Goal: Task Accomplishment & Management: Manage account settings

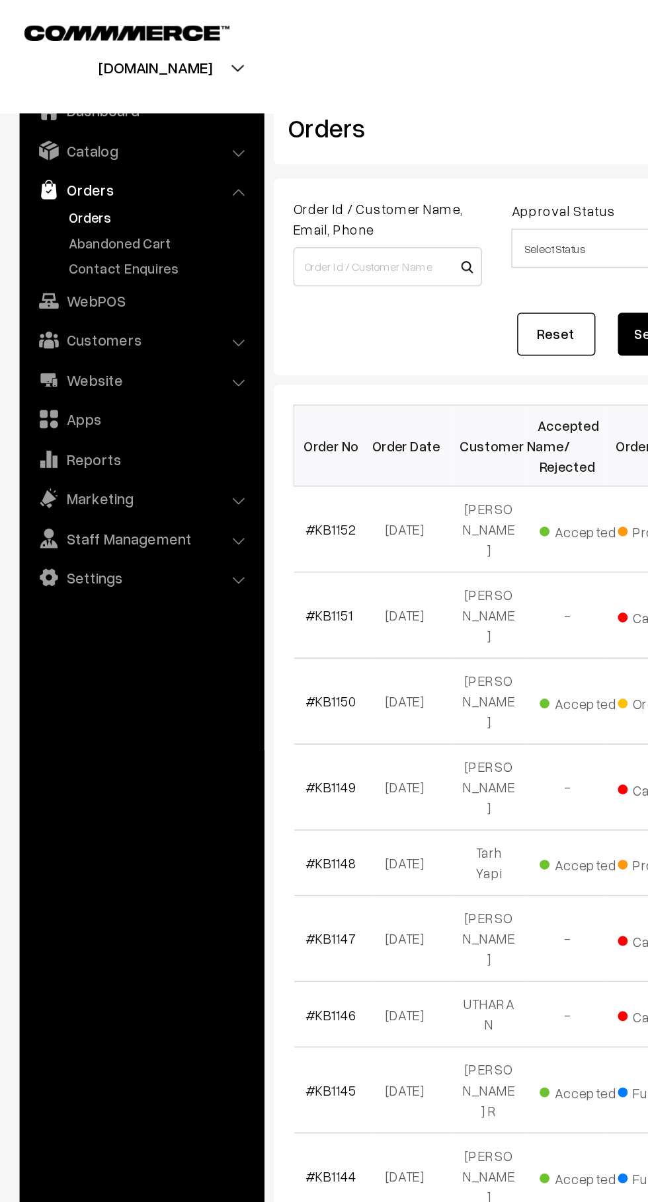
click at [112, 167] on link "Abandoned Cart" at bounding box center [108, 164] width 131 height 14
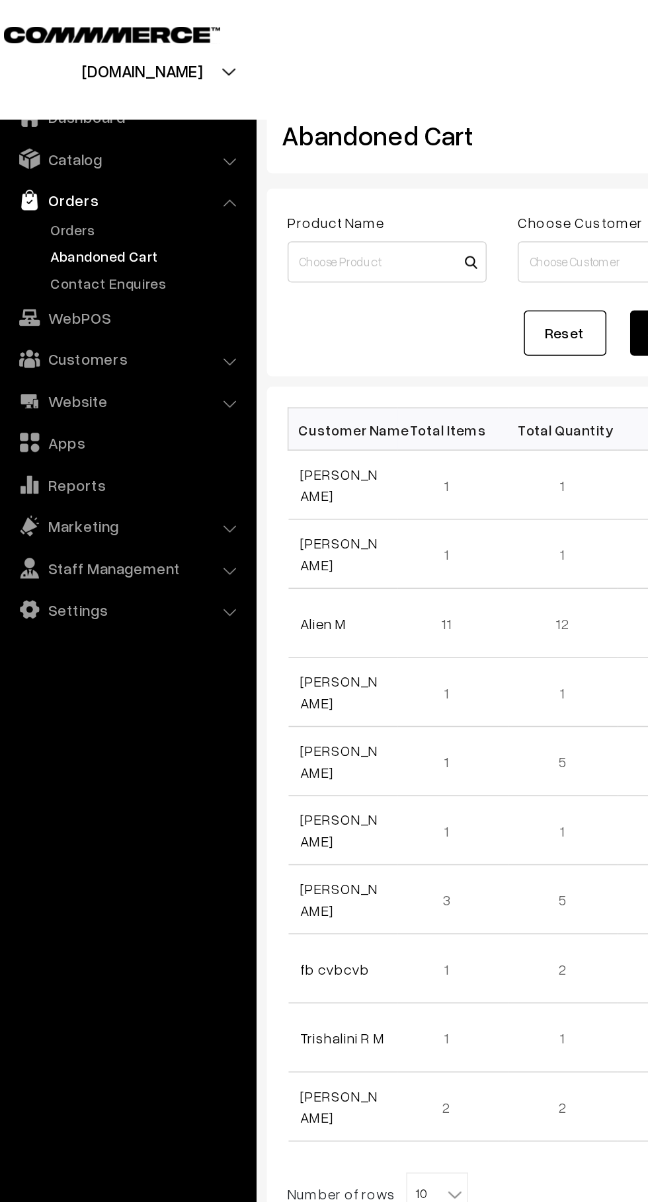
click at [219, 316] on link "[PERSON_NAME]" at bounding box center [232, 310] width 50 height 25
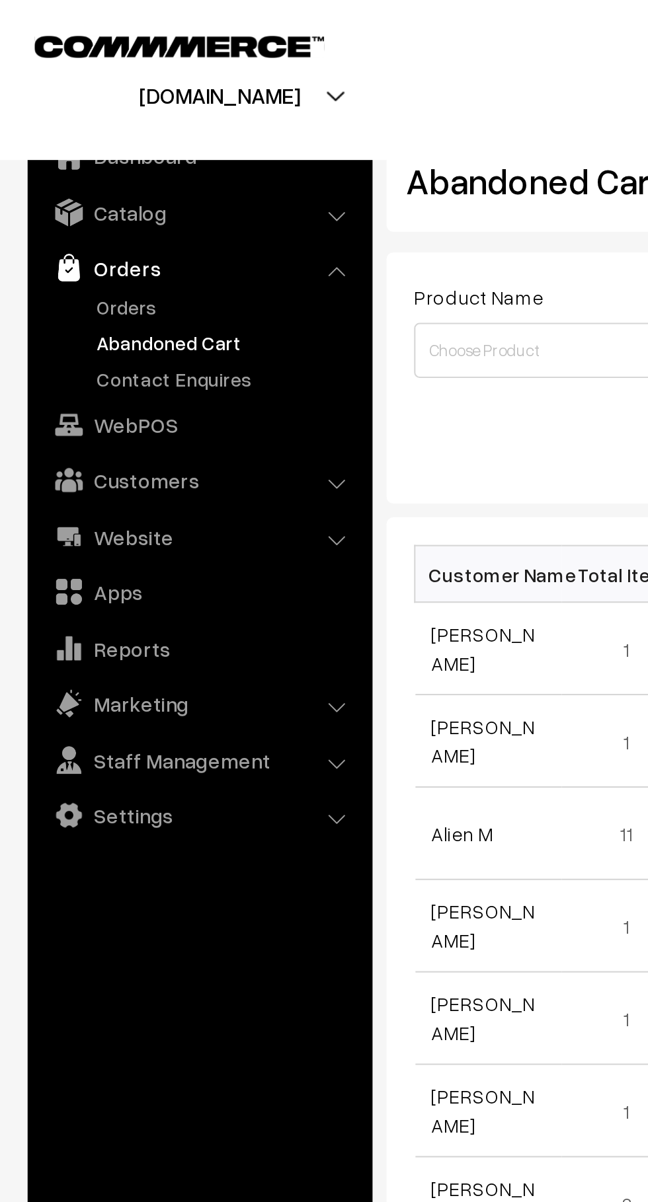
click at [77, 147] on link "Orders" at bounding box center [108, 147] width 131 height 14
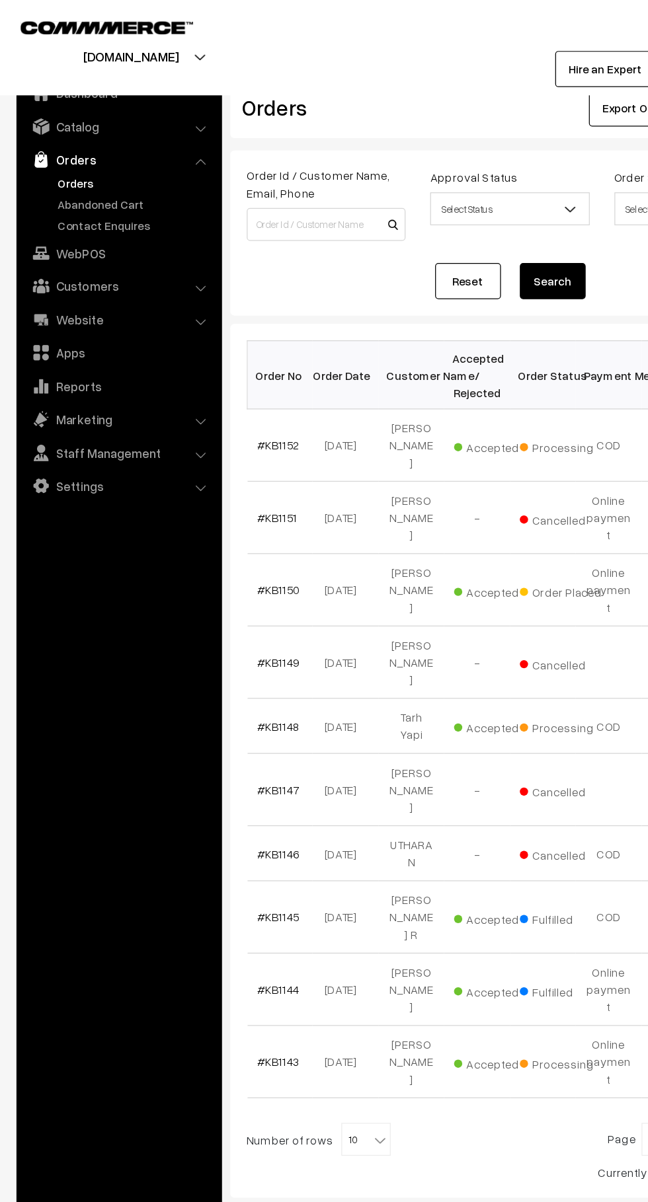
click at [108, 170] on link "Abandoned Cart" at bounding box center [108, 164] width 131 height 14
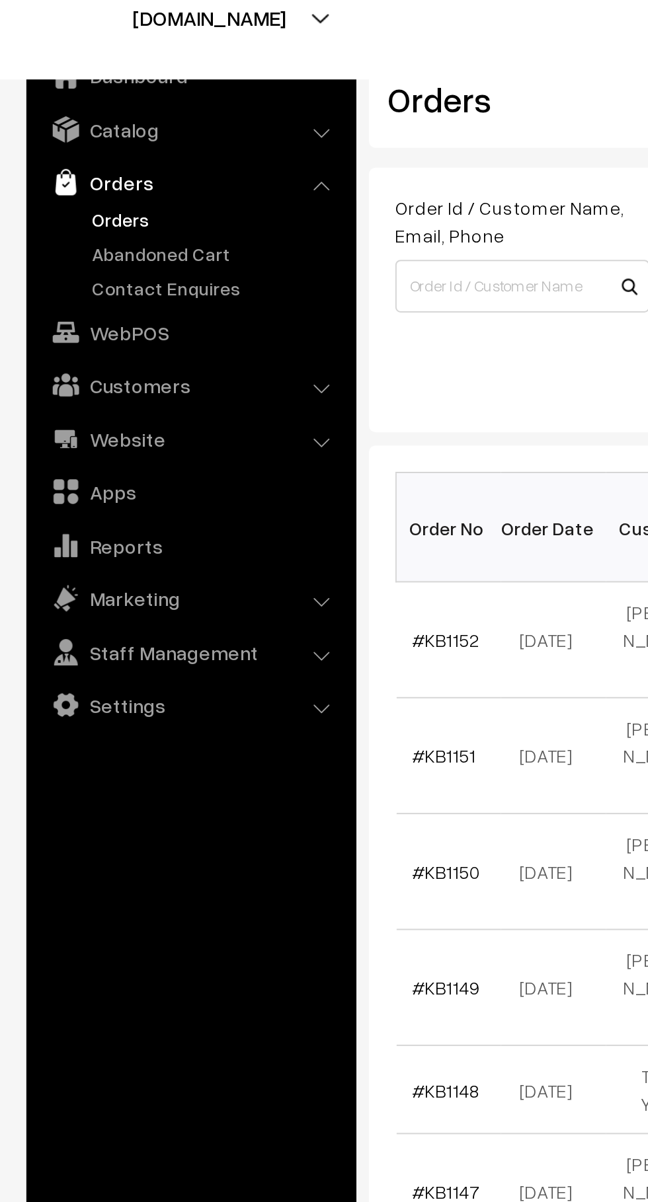
click at [106, 161] on link "Abandoned Cart" at bounding box center [108, 164] width 131 height 14
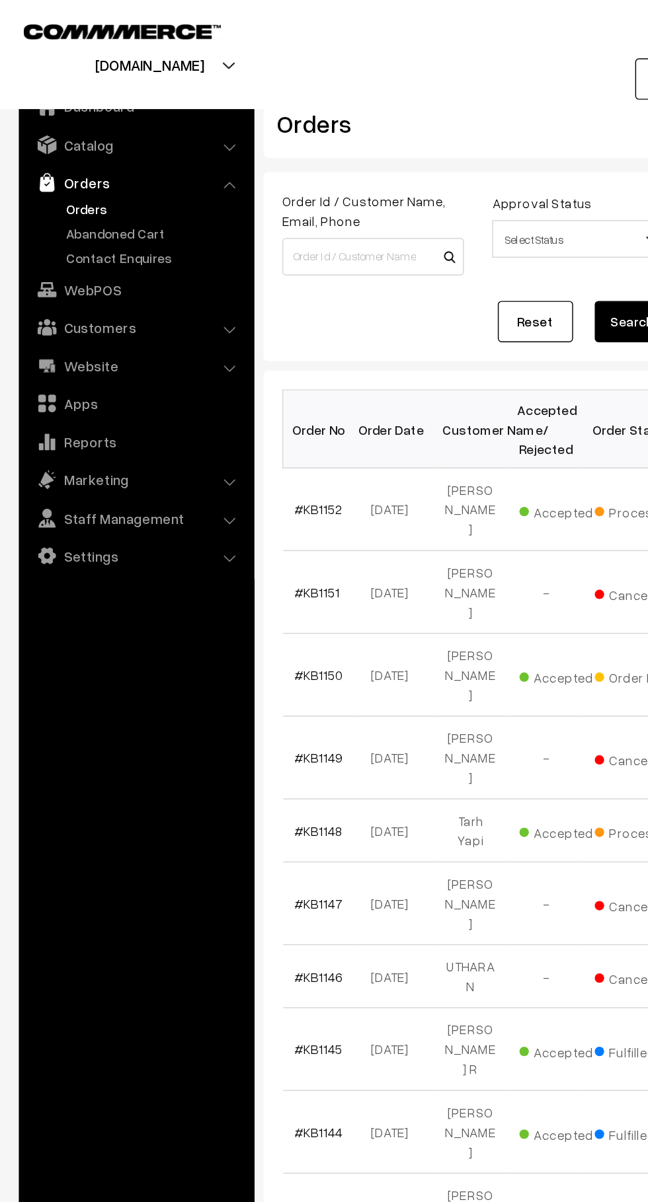
click at [95, 164] on link "Abandoned Cart" at bounding box center [108, 164] width 131 height 14
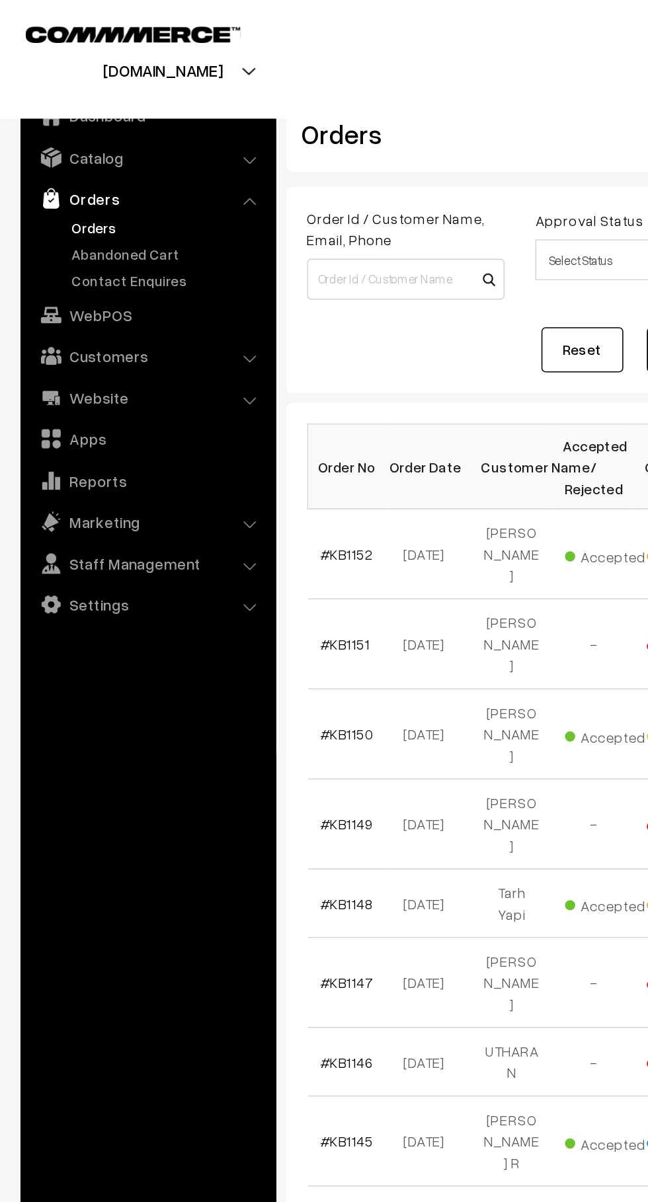
click at [57, 162] on link "Abandoned Cart" at bounding box center [108, 164] width 131 height 14
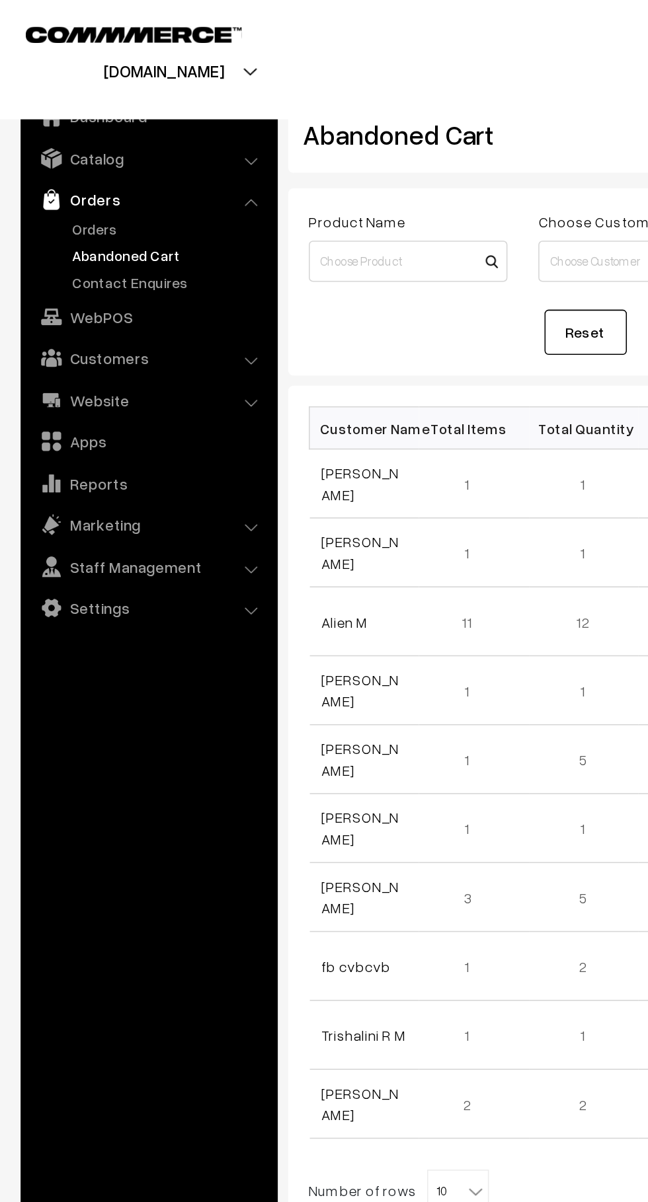
click at [69, 147] on link "Orders" at bounding box center [108, 147] width 131 height 14
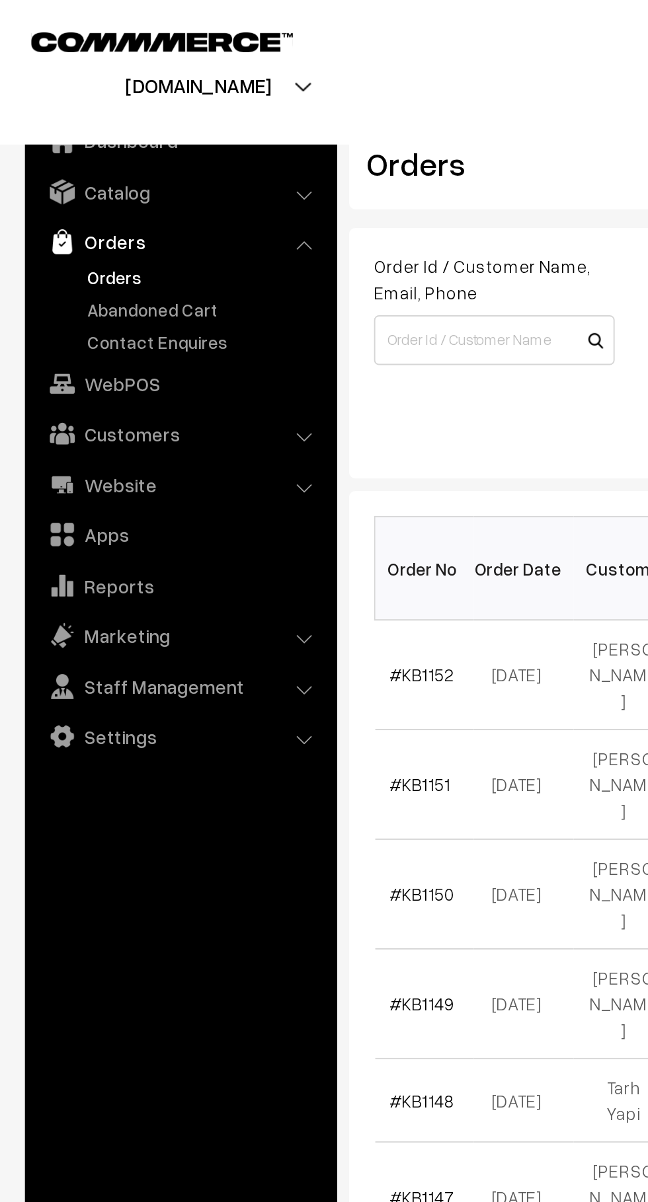
click at [105, 161] on link "Abandoned Cart" at bounding box center [108, 164] width 131 height 14
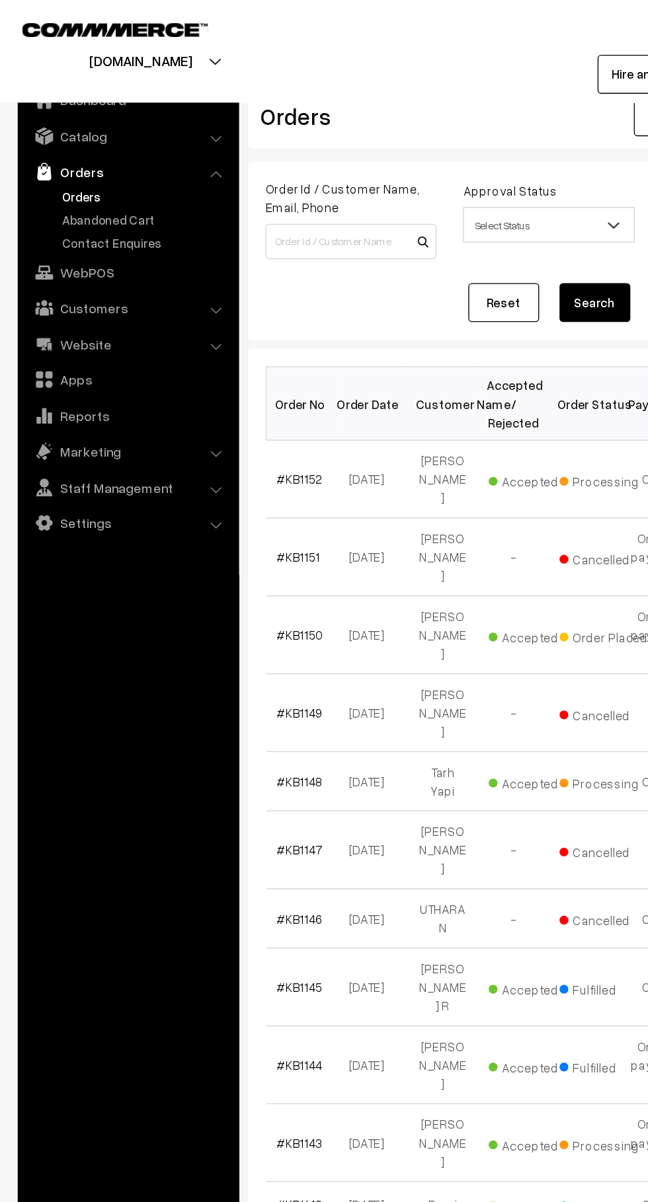
click at [122, 161] on link "Abandoned Cart" at bounding box center [108, 164] width 131 height 14
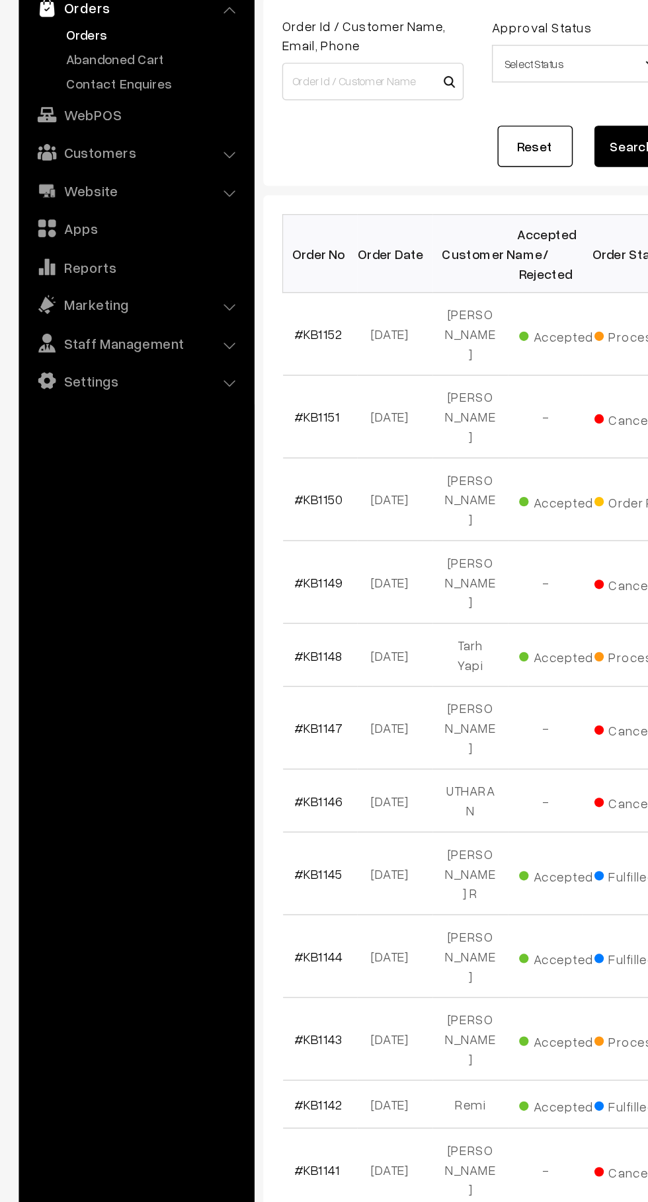
click at [106, 162] on link "Abandoned Cart" at bounding box center [108, 164] width 131 height 14
